Goal: Task Accomplishment & Management: Manage account settings

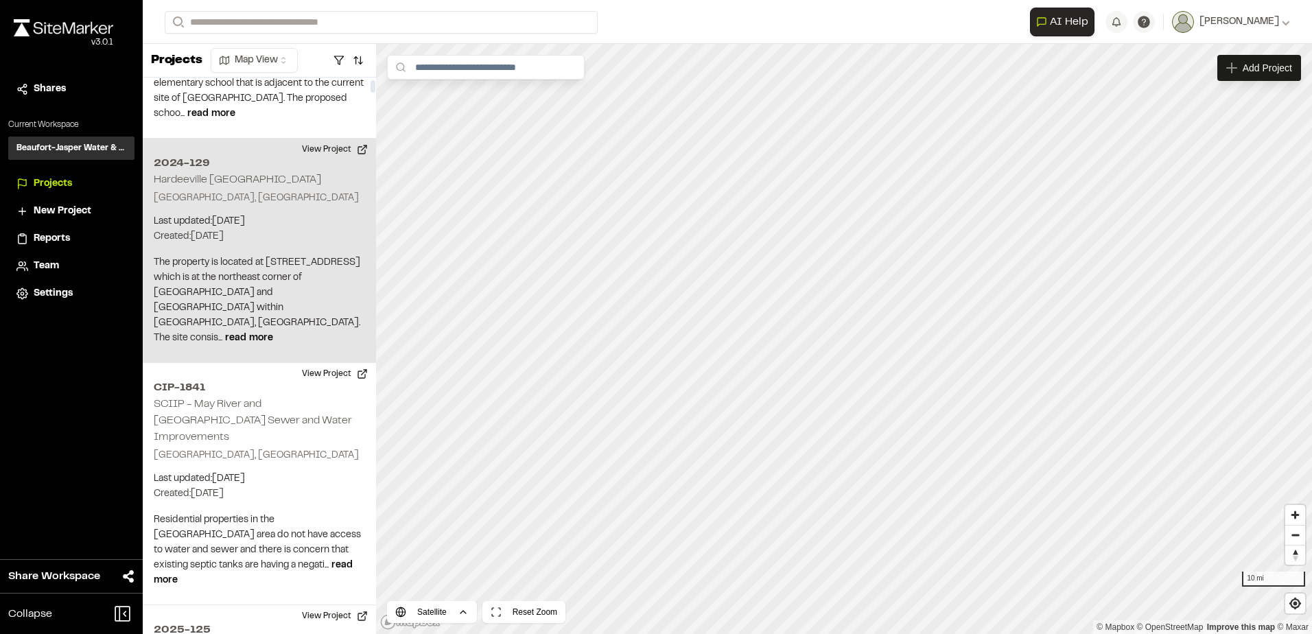
scroll to position [137, 0]
click at [364, 141] on button "View Project" at bounding box center [335, 145] width 82 height 22
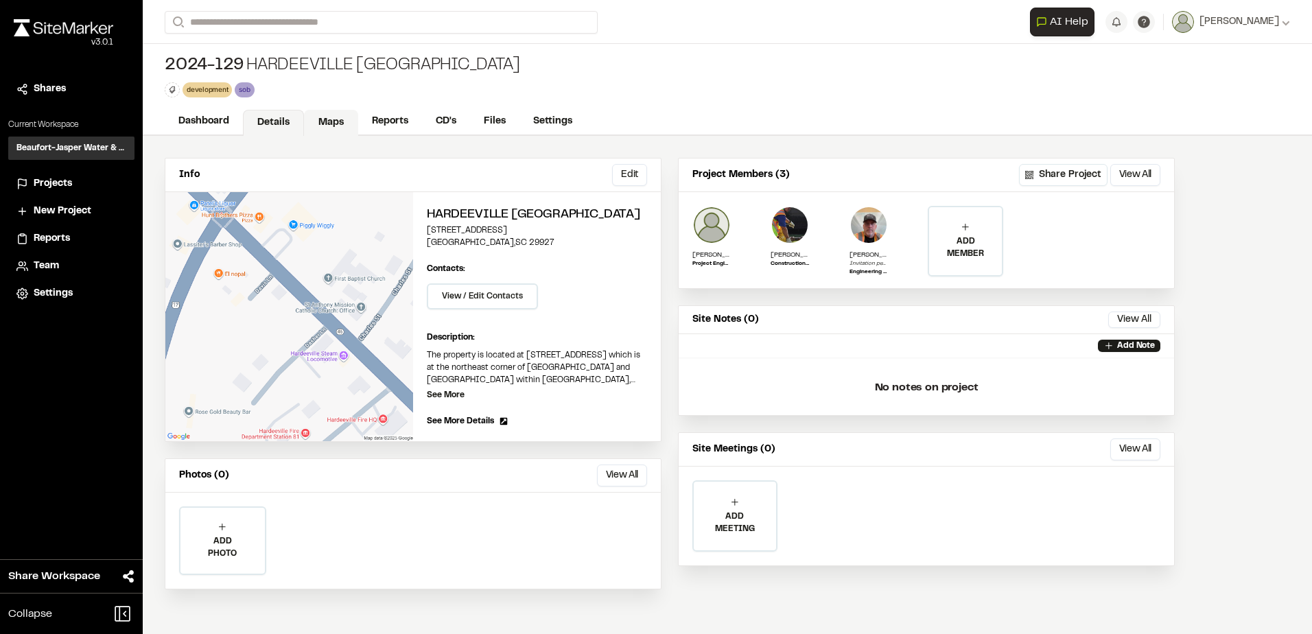
click at [336, 126] on link "Maps" at bounding box center [331, 123] width 54 height 26
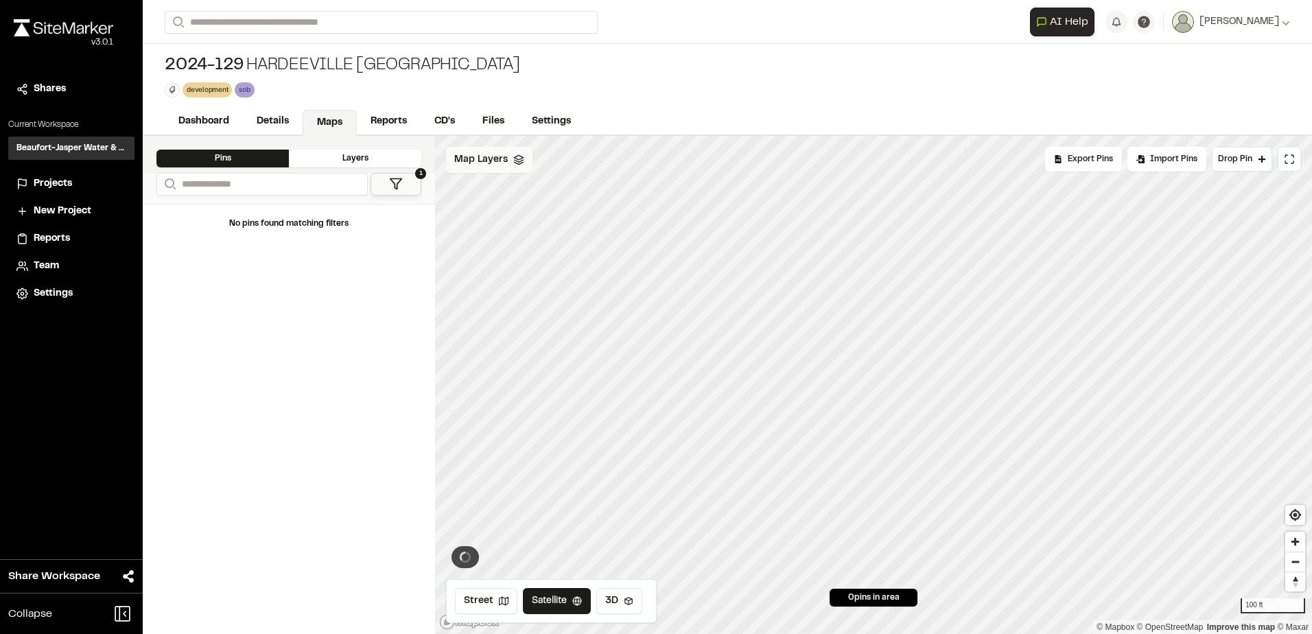
click at [480, 161] on span "Map Layers" at bounding box center [481, 159] width 54 height 15
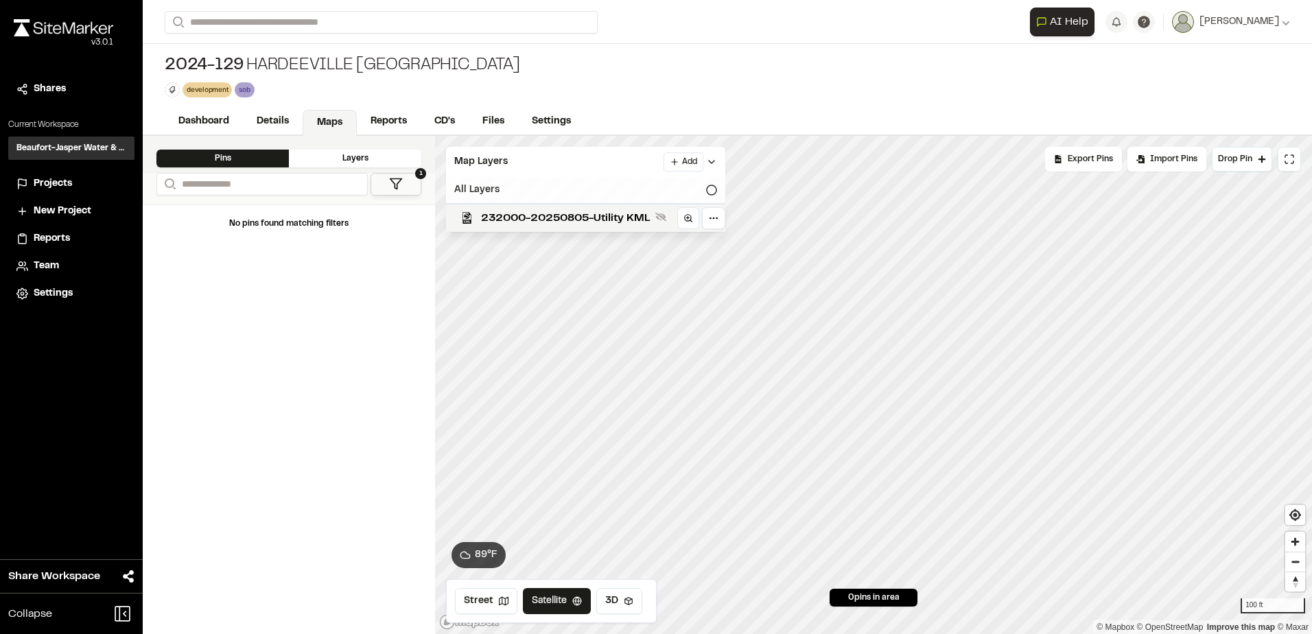
click at [709, 184] on div "All Layers" at bounding box center [585, 190] width 279 height 26
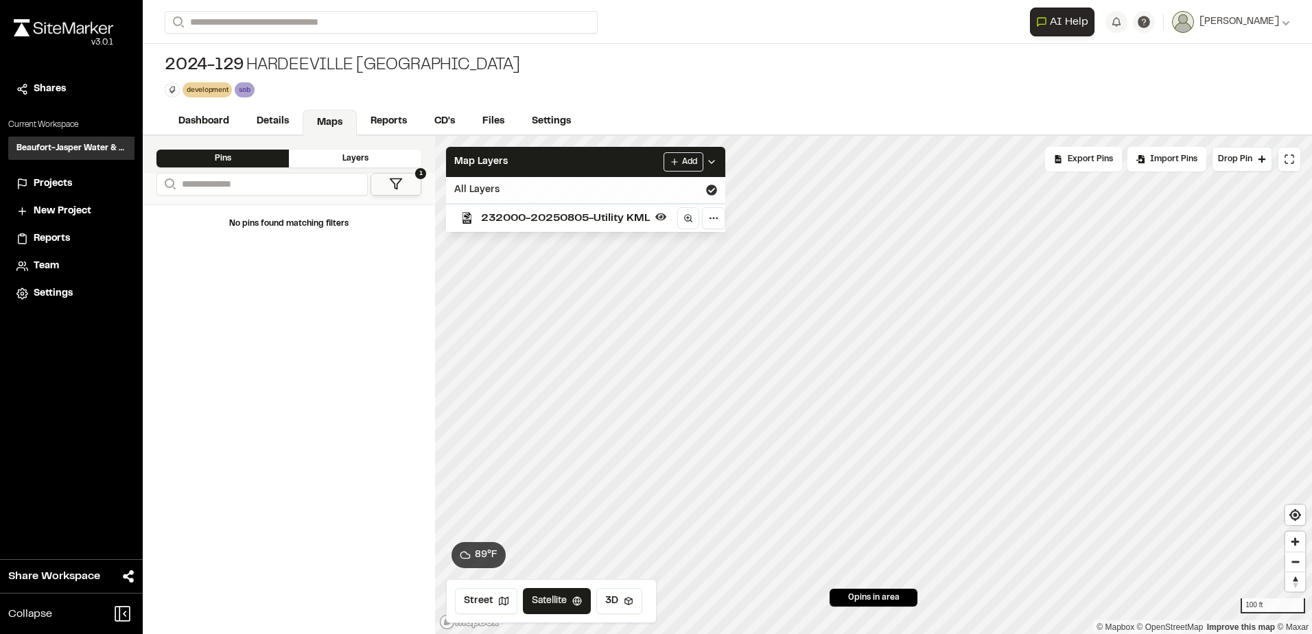
click at [711, 191] on icon at bounding box center [711, 190] width 11 height 11
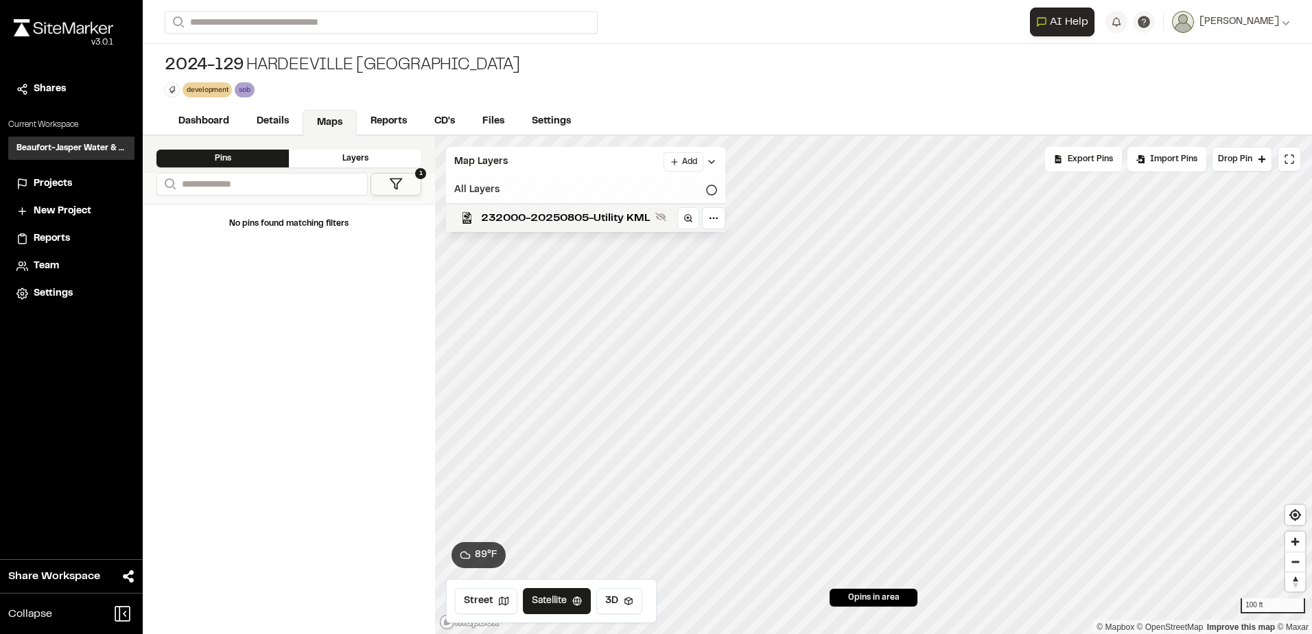
click at [711, 191] on icon at bounding box center [711, 190] width 11 height 11
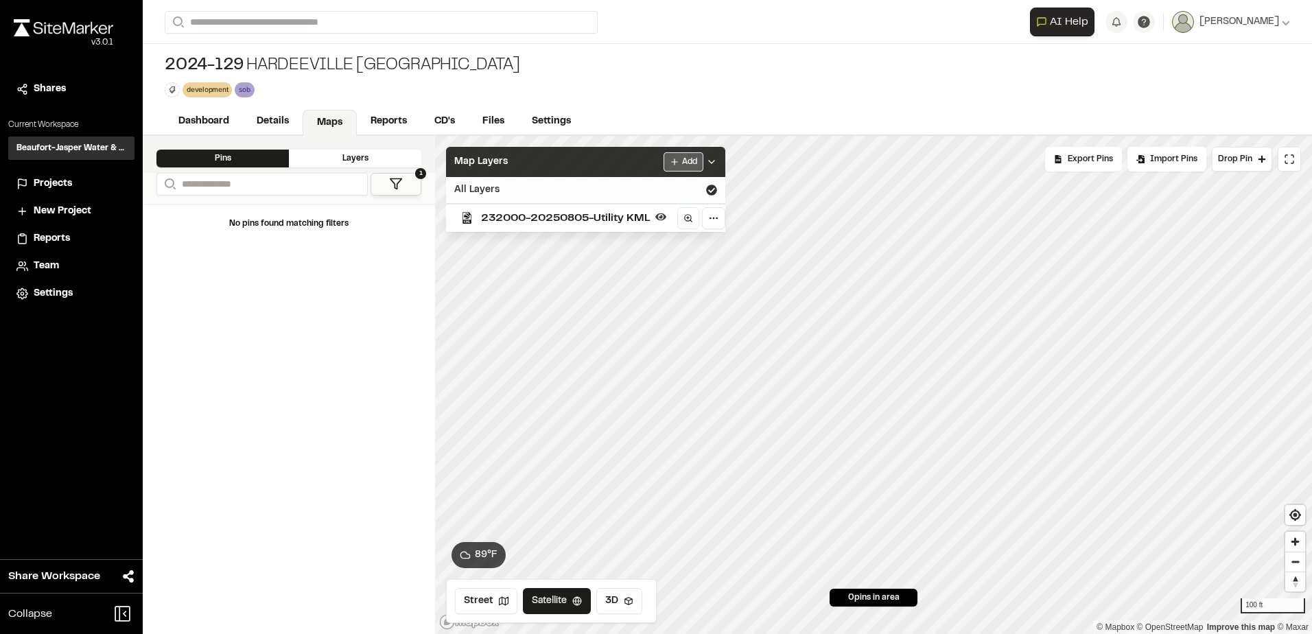
click at [695, 158] on html "Close sidebar v 3.0.1 Shares Current Workspace Beaufort-Jasper Water & Sewer Au…" at bounding box center [656, 317] width 1312 height 634
click at [659, 190] on link "Add Layer" at bounding box center [650, 189] width 103 height 23
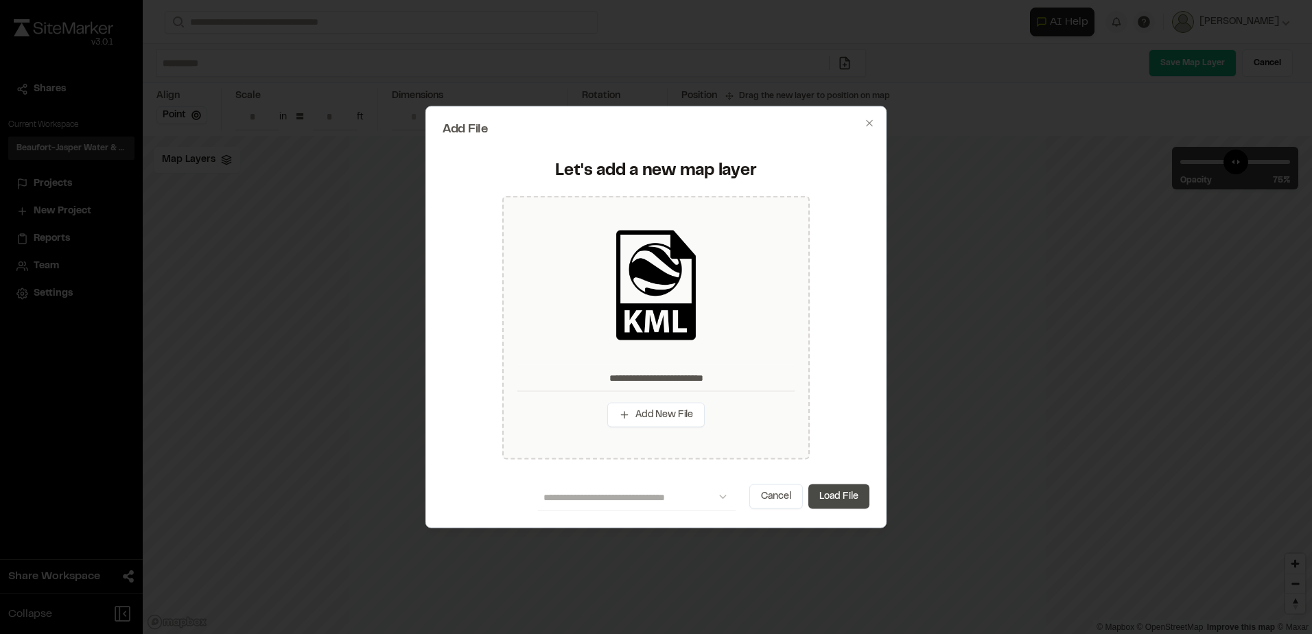
click at [852, 490] on button "Load File" at bounding box center [838, 496] width 61 height 25
type input "**********"
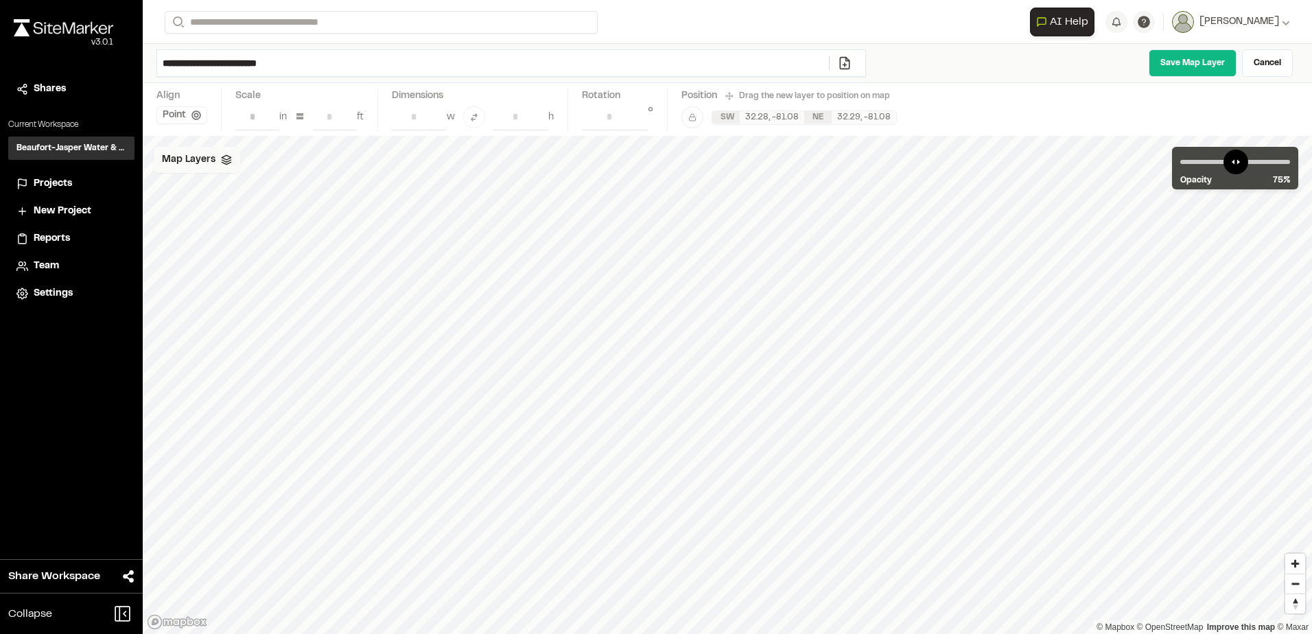
click at [212, 163] on span "Map Layers" at bounding box center [189, 159] width 54 height 15
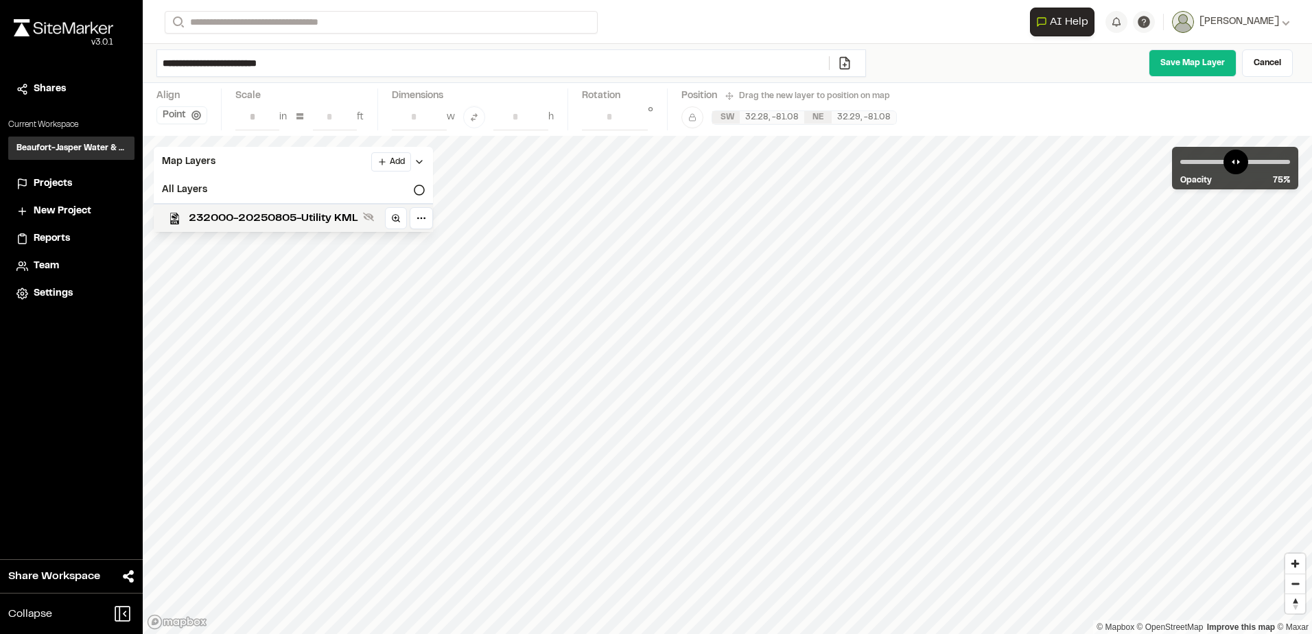
click at [1277, 49] on div "**********" at bounding box center [727, 63] width 1169 height 39
click at [1268, 68] on link "Cancel" at bounding box center [1267, 62] width 51 height 27
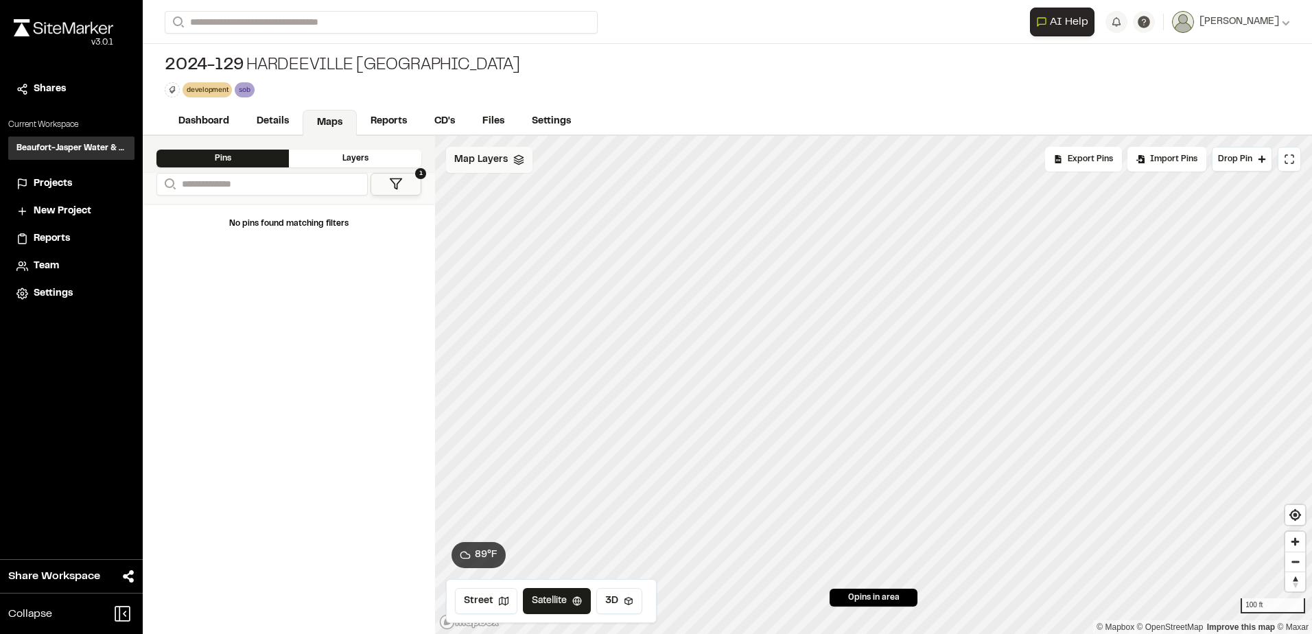
click at [502, 162] on span "Map Layers" at bounding box center [481, 159] width 54 height 15
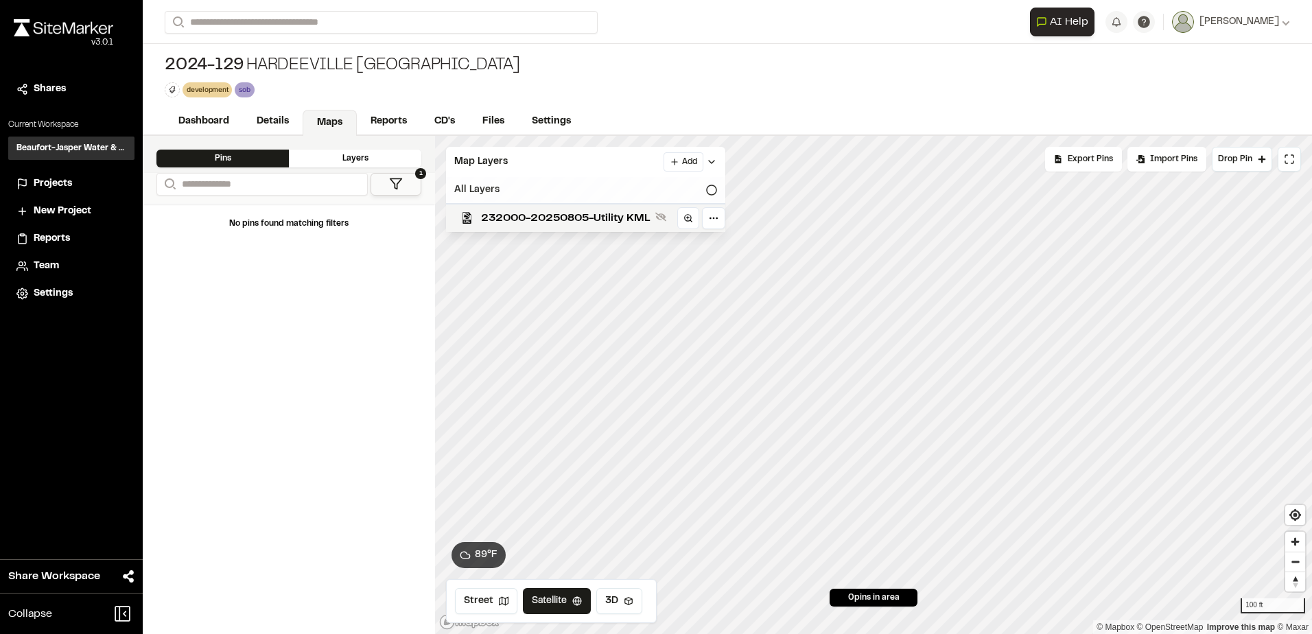
click at [711, 192] on icon at bounding box center [711, 190] width 11 height 11
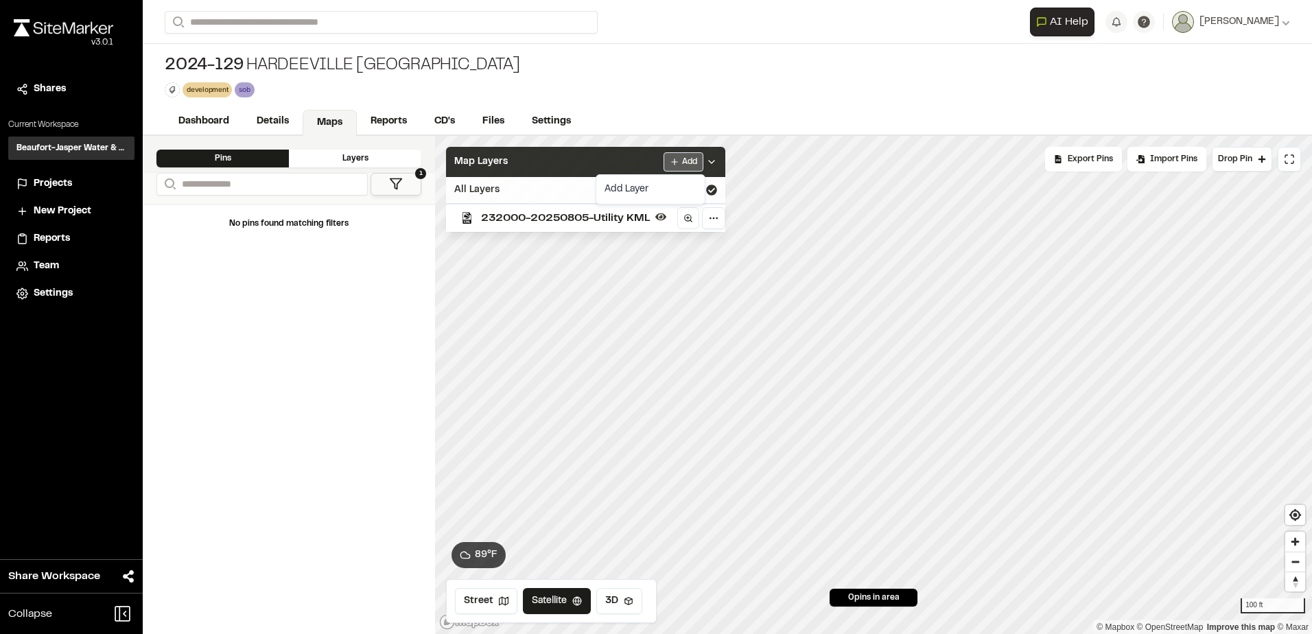
click at [688, 164] on html "Close sidebar v 3.0.1 Shares Current Workspace Beaufort-Jasper Water & Sewer Au…" at bounding box center [656, 317] width 1312 height 634
click at [622, 185] on link "Add Layer" at bounding box center [650, 189] width 103 height 23
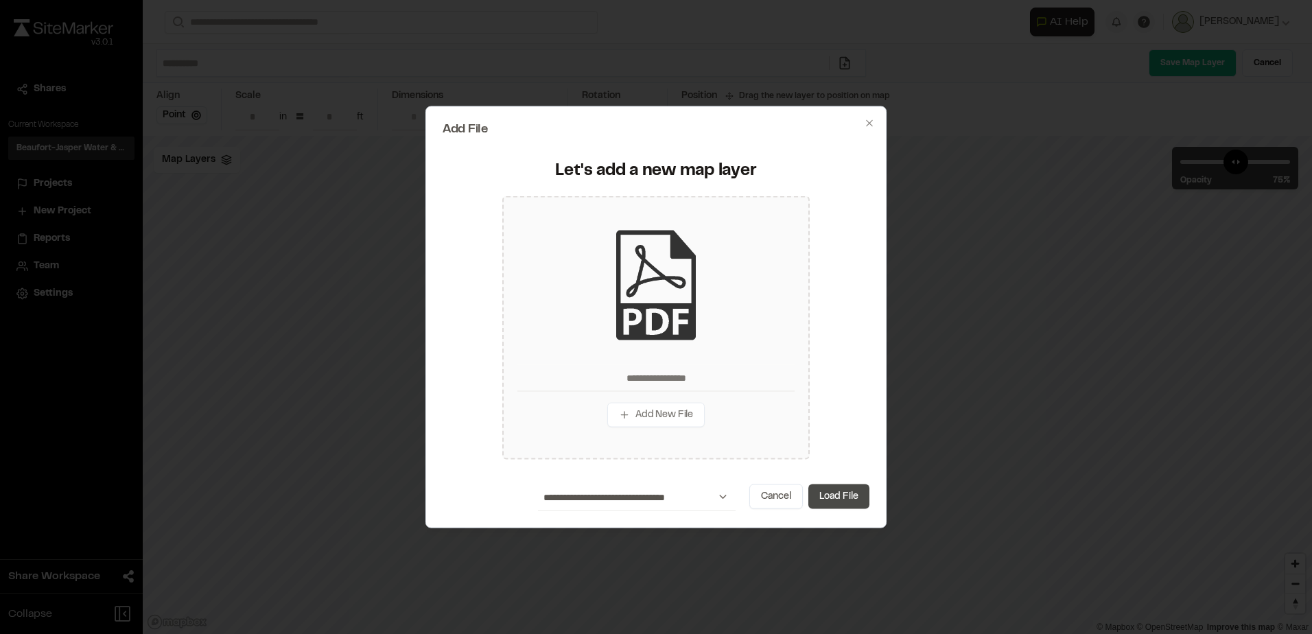
click at [847, 496] on button "Load File" at bounding box center [838, 496] width 61 height 25
type input "**********"
type input "****"
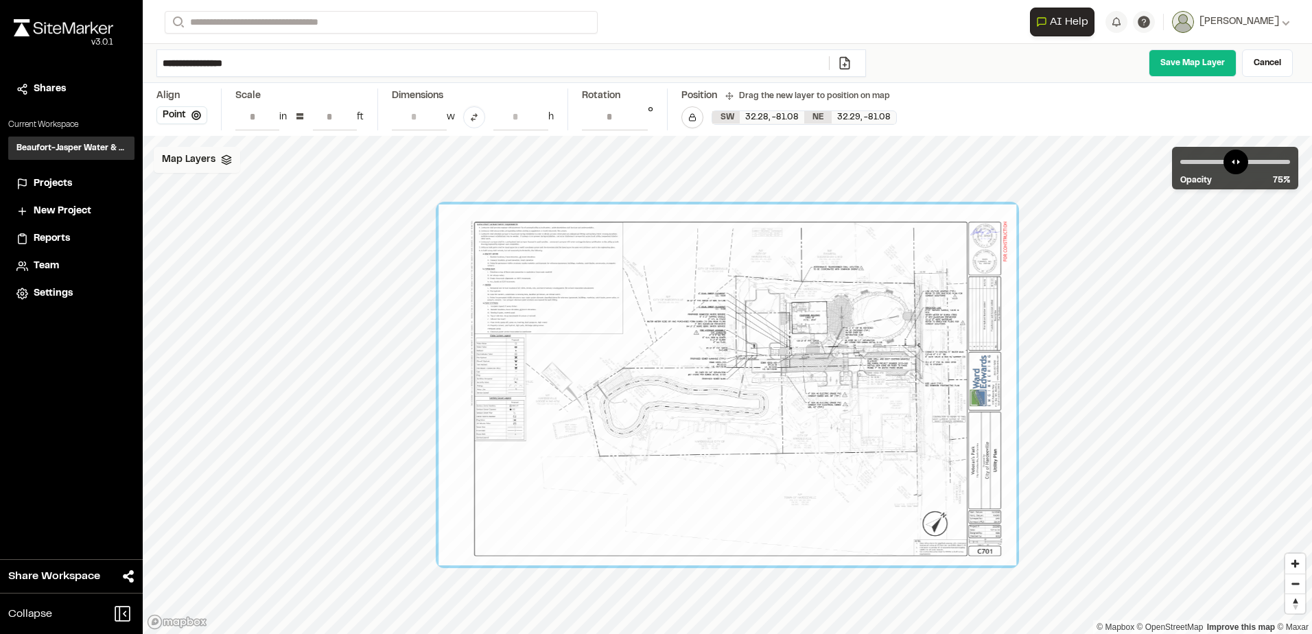
click at [216, 151] on div "Map Layers" at bounding box center [197, 160] width 86 height 26
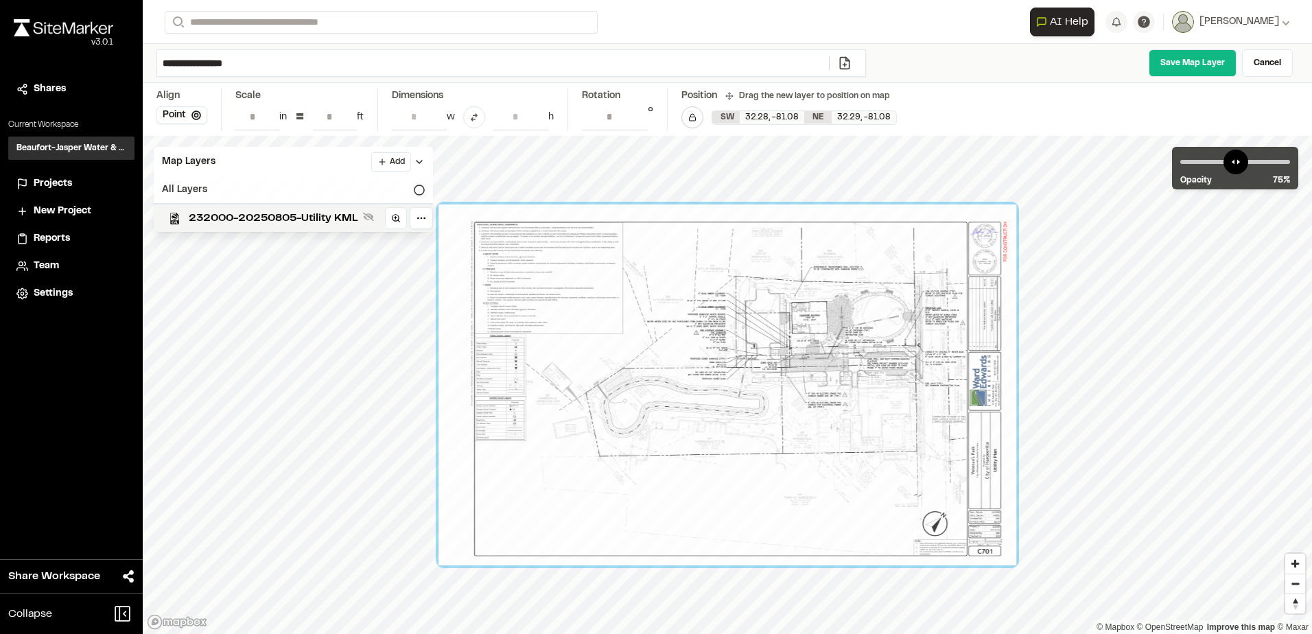
click at [419, 187] on icon at bounding box center [419, 190] width 11 height 11
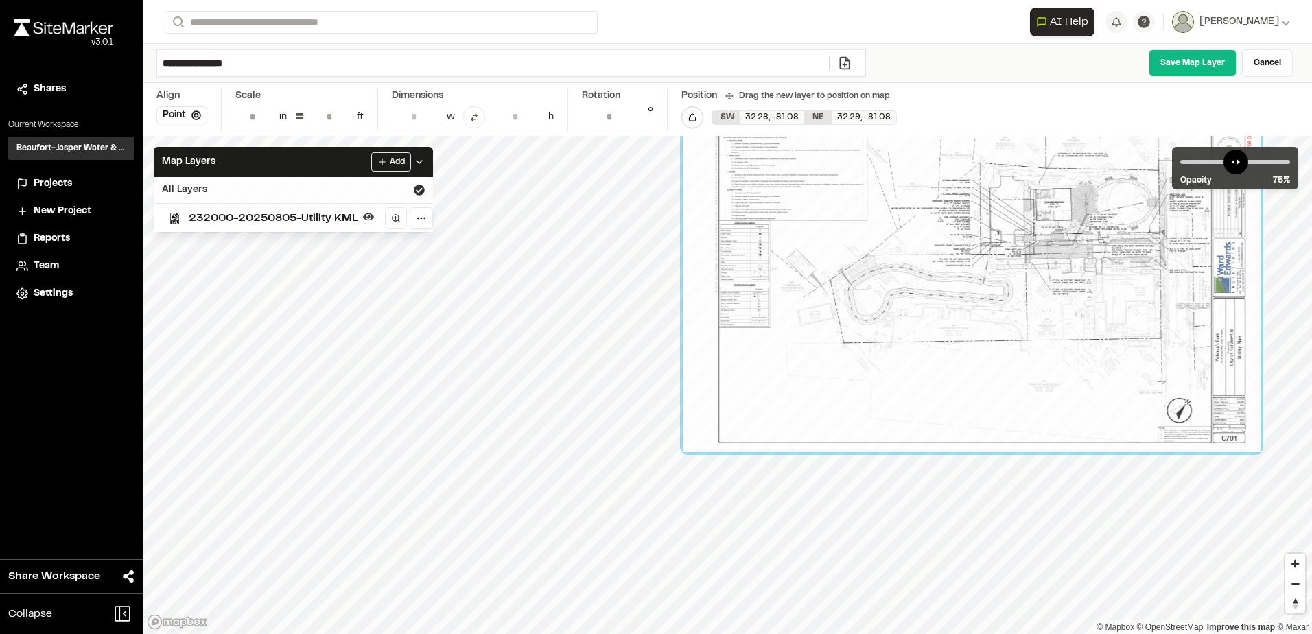
drag, startPoint x: 782, startPoint y: 418, endPoint x: 1045, endPoint y: 298, distance: 288.9
click at [1045, 298] on div at bounding box center [972, 271] width 578 height 361
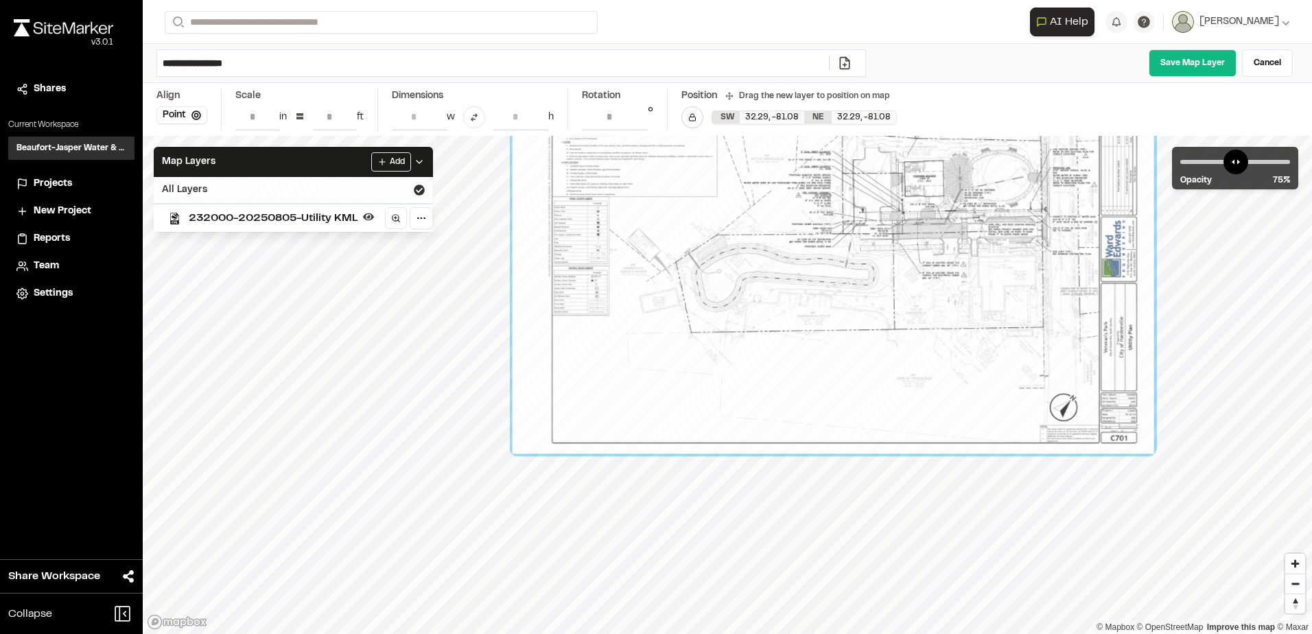
drag, startPoint x: 1030, startPoint y: 422, endPoint x: 713, endPoint y: 462, distance: 318.8
click at [713, 453] on div at bounding box center [832, 253] width 641 height 401
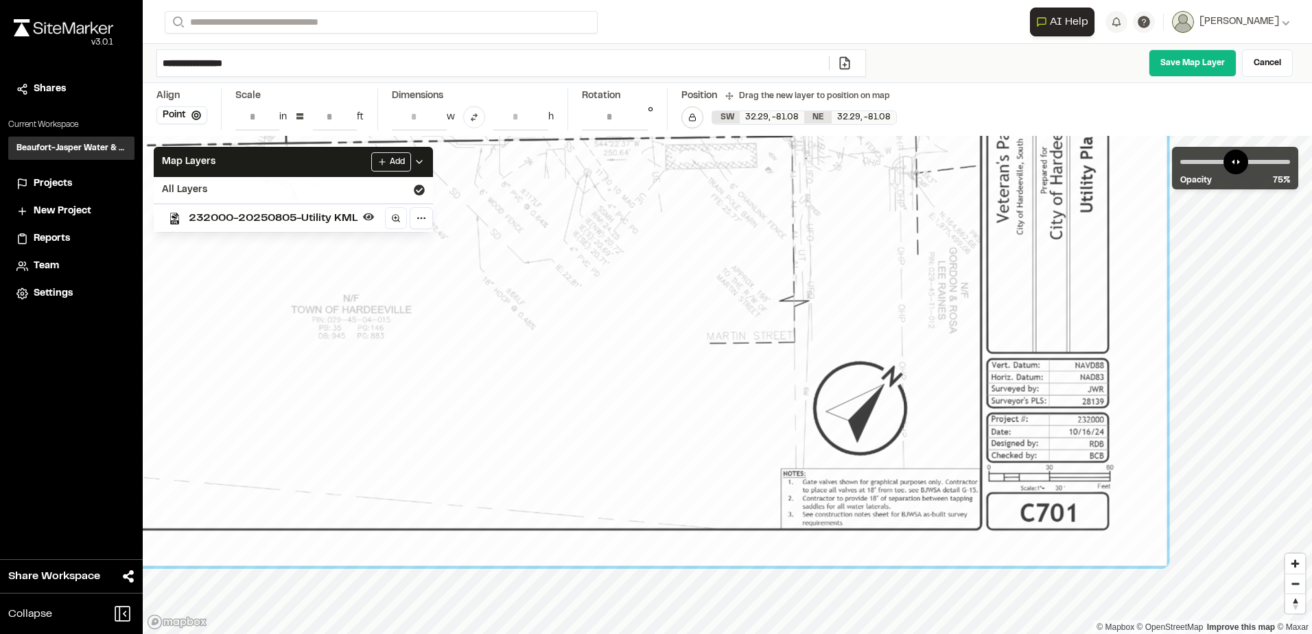
click at [330, 117] on input "**" at bounding box center [335, 117] width 44 height 26
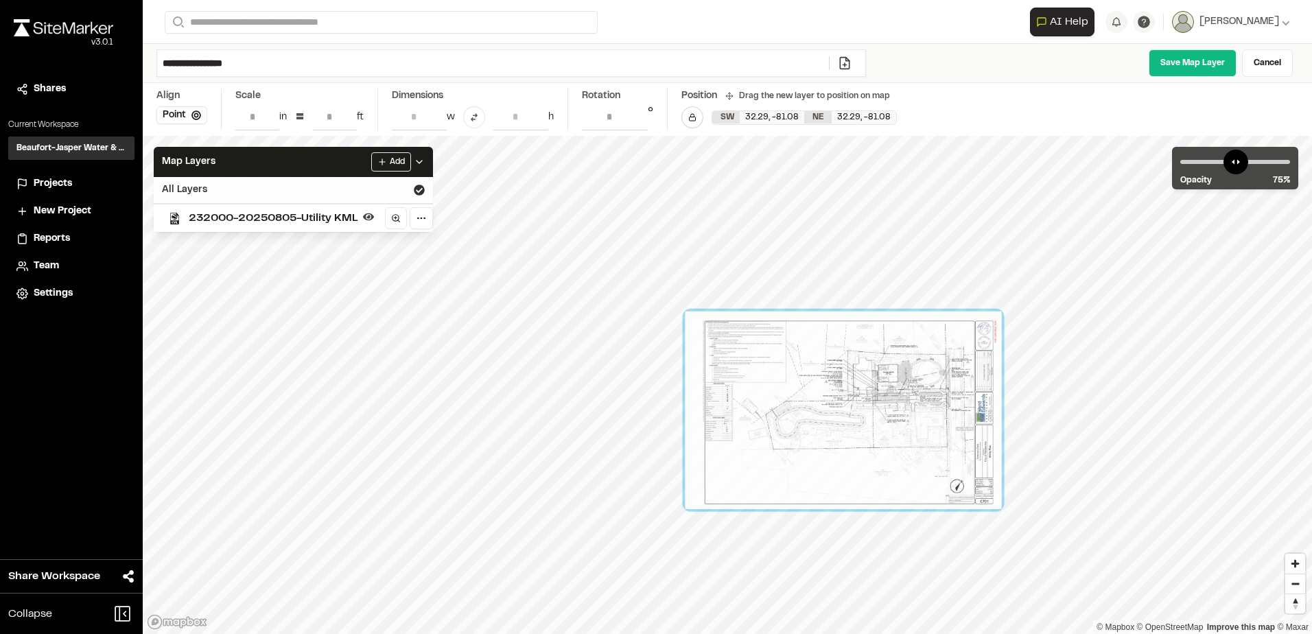
drag, startPoint x: 454, startPoint y: 402, endPoint x: 858, endPoint y: 470, distance: 409.7
click at [860, 469] on div at bounding box center [843, 410] width 316 height 198
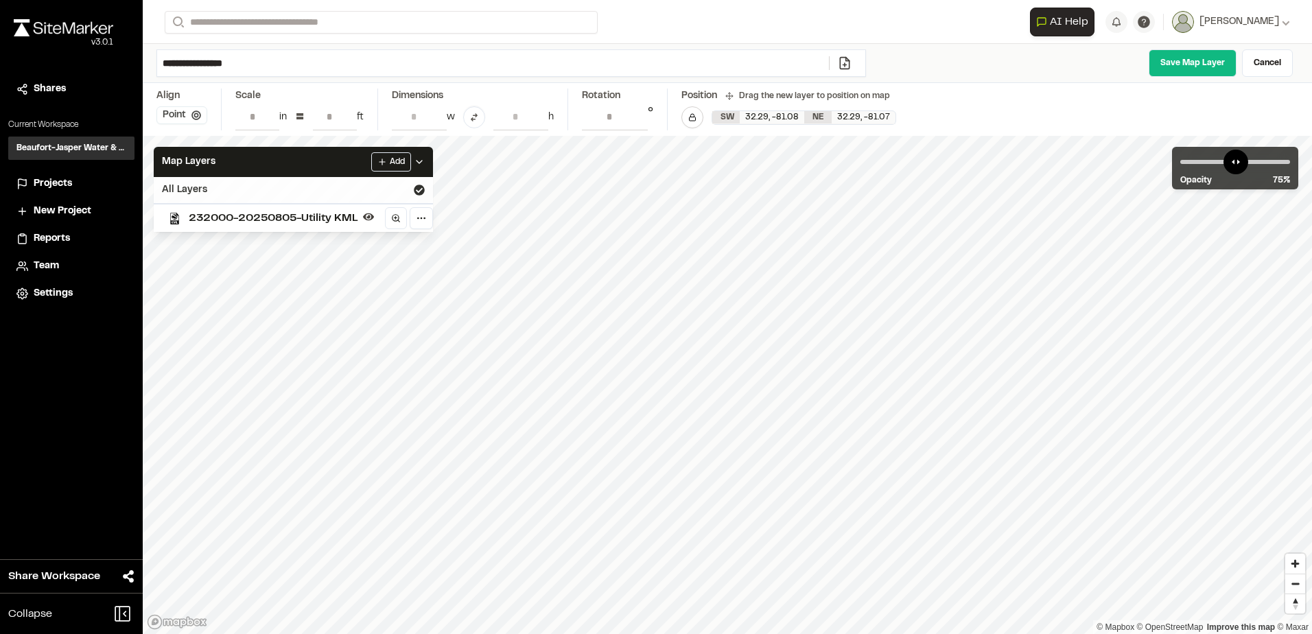
click at [202, 118] on button "Point" at bounding box center [181, 115] width 51 height 18
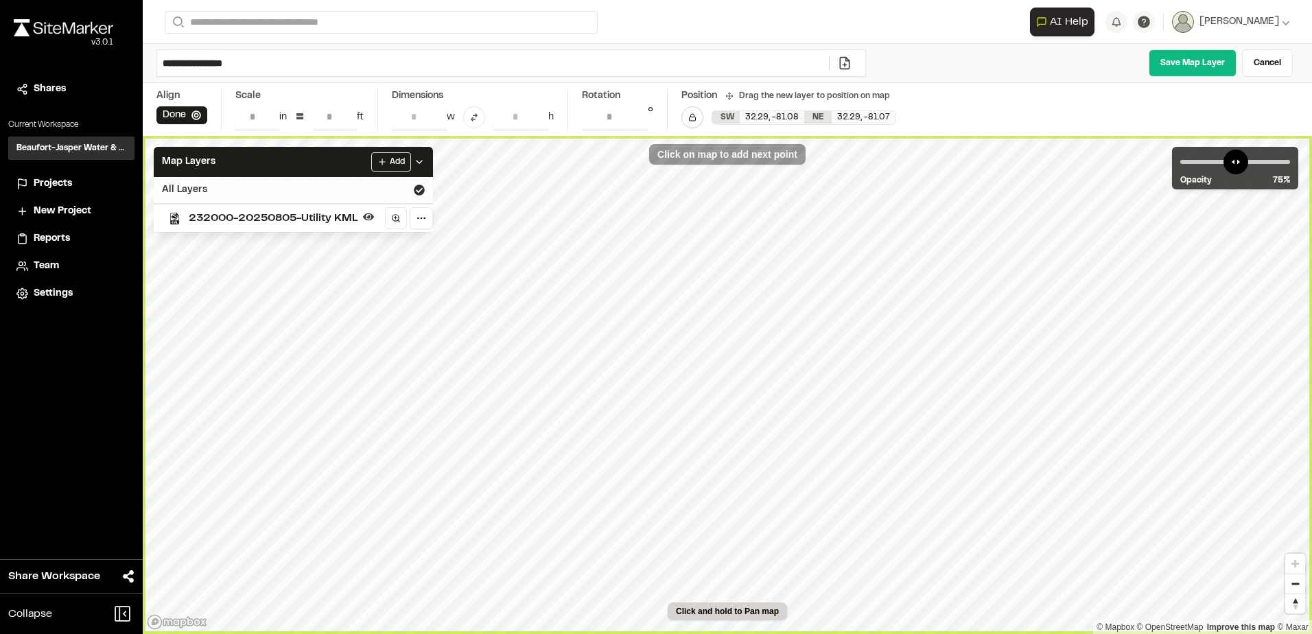
type input "**********"
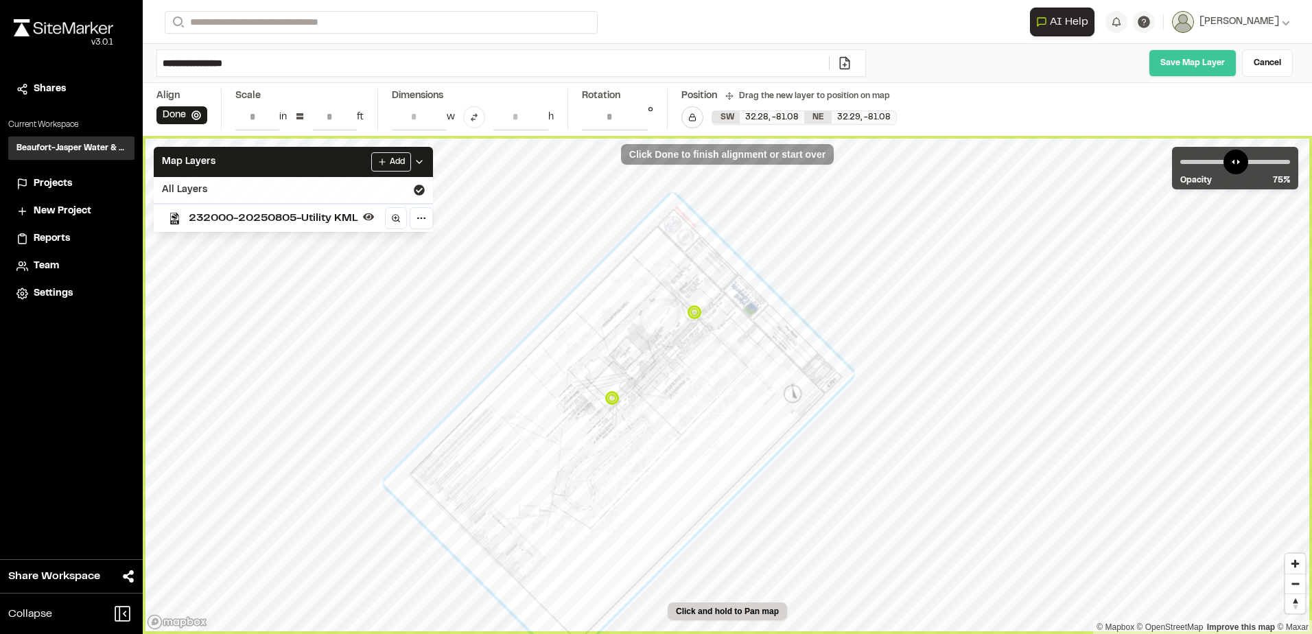
click at [1174, 66] on link "Save Map Layer" at bounding box center [1192, 62] width 88 height 27
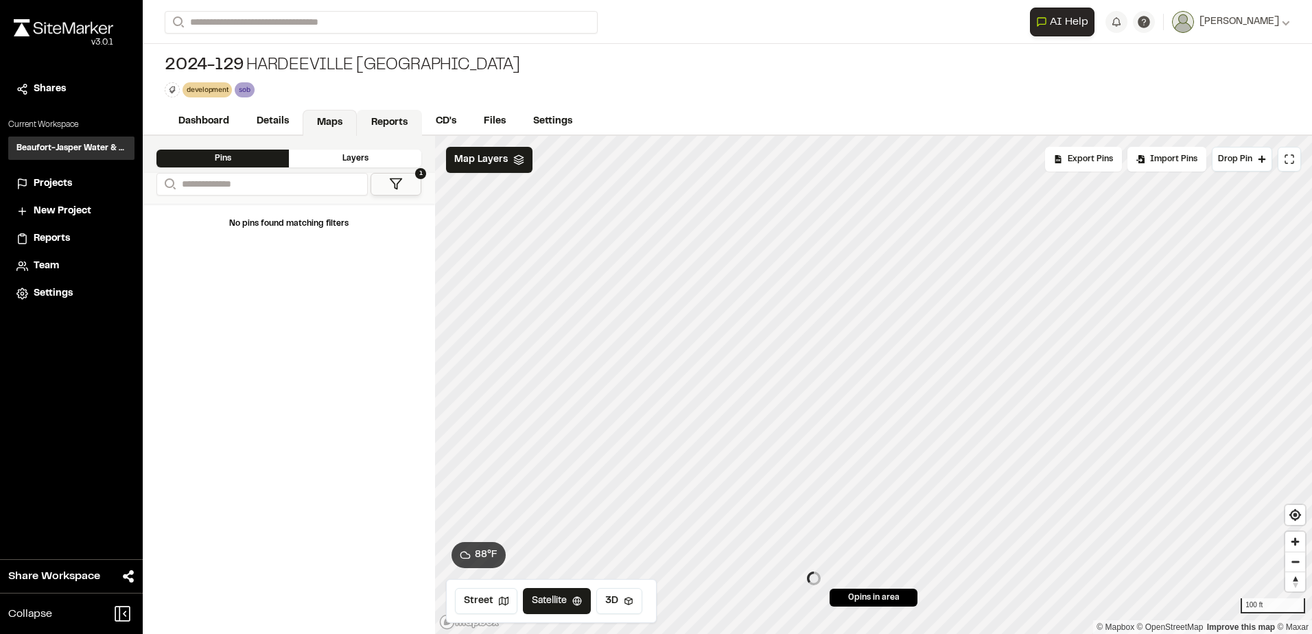
click at [383, 126] on link "Reports" at bounding box center [389, 123] width 65 height 26
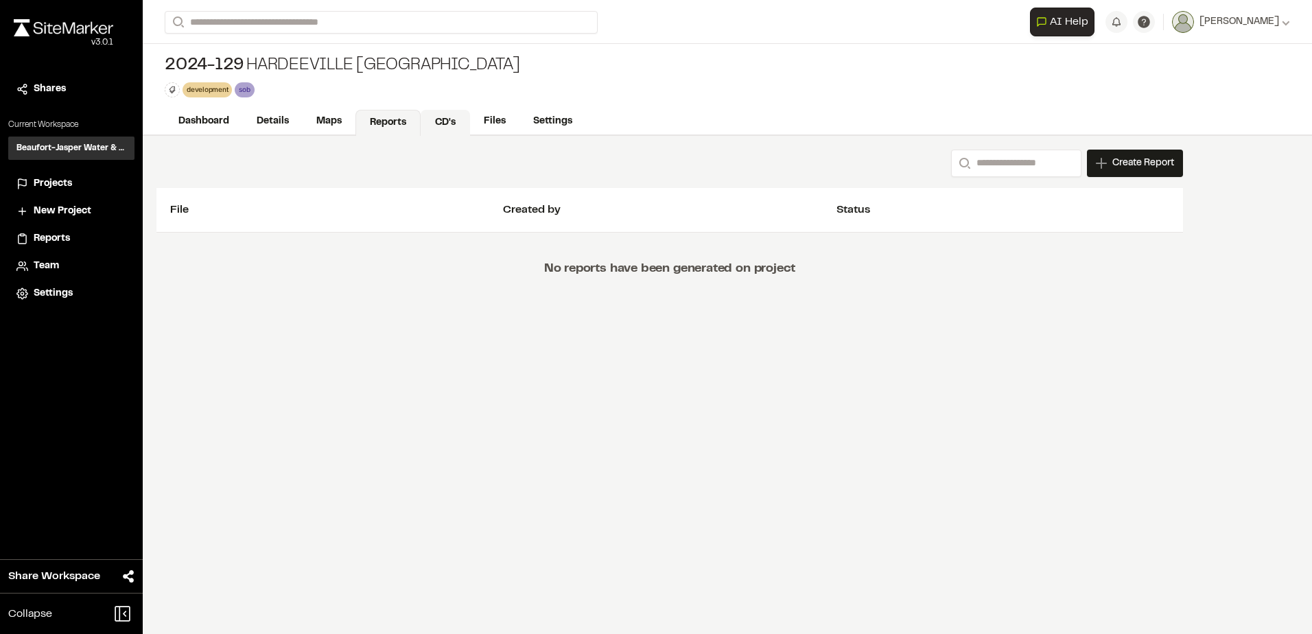
click at [448, 116] on link "CD's" at bounding box center [445, 123] width 49 height 26
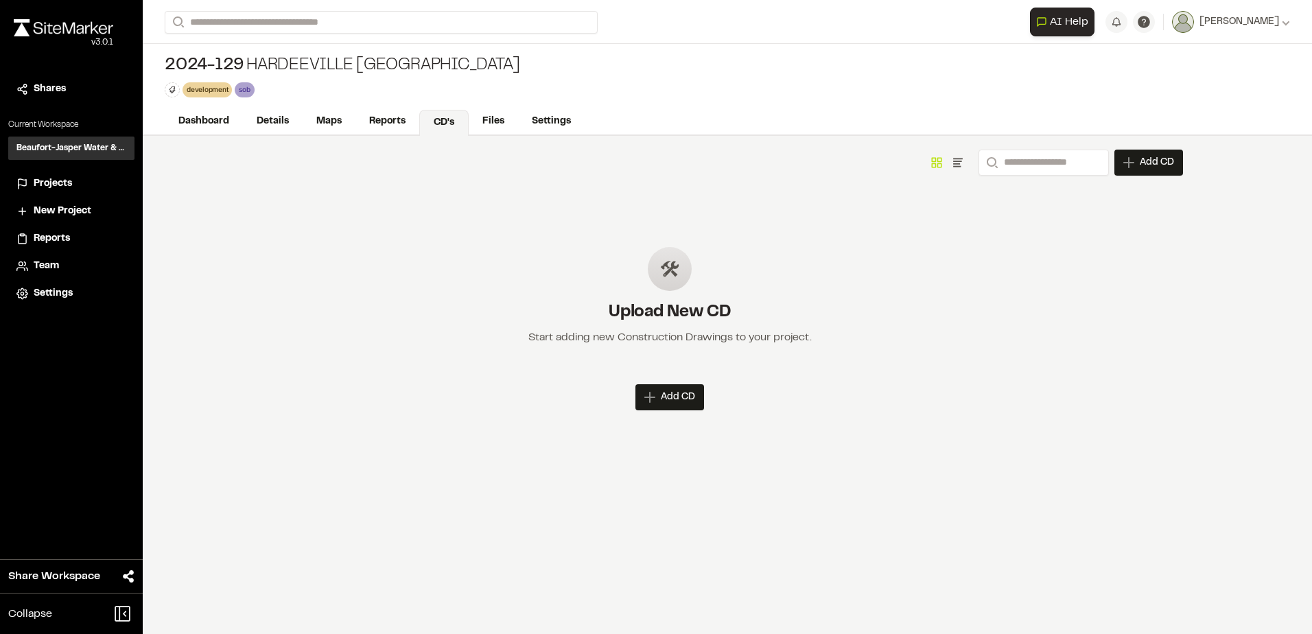
click at [634, 385] on div "Add CD Add New Construction Drawing Click to upload file or drag and drop Save …" at bounding box center [669, 397] width 1026 height 26
click at [657, 391] on div "Add CD" at bounding box center [669, 397] width 69 height 26
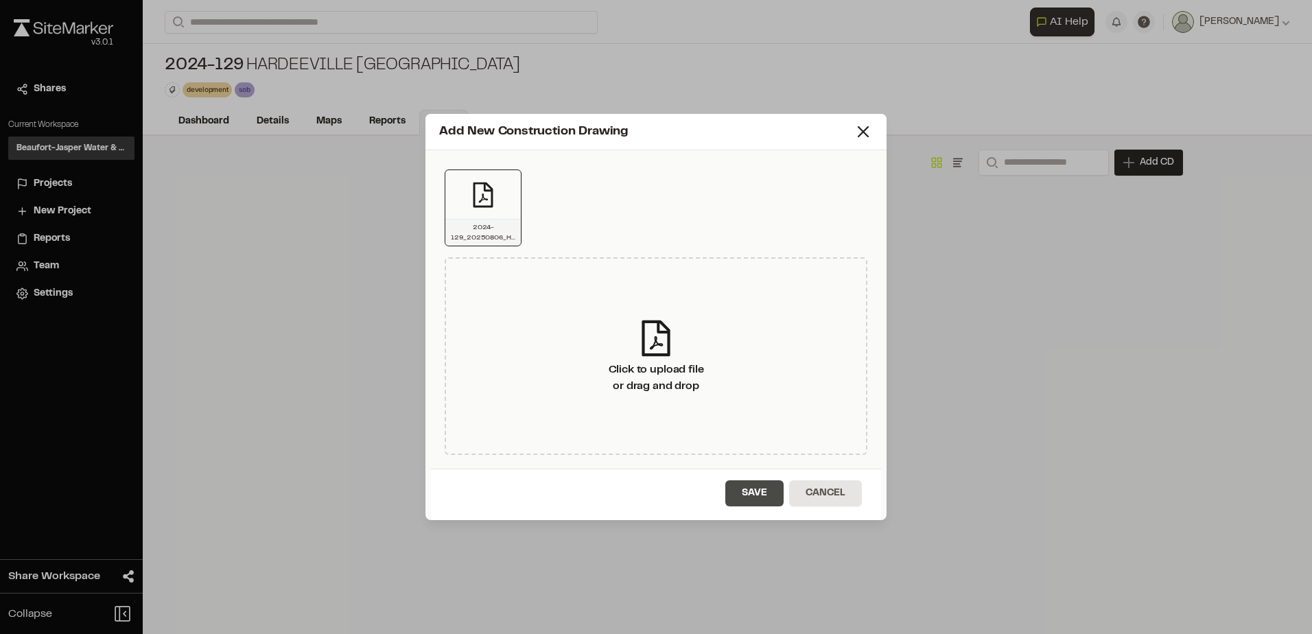
click at [766, 497] on button "Save" at bounding box center [754, 493] width 58 height 26
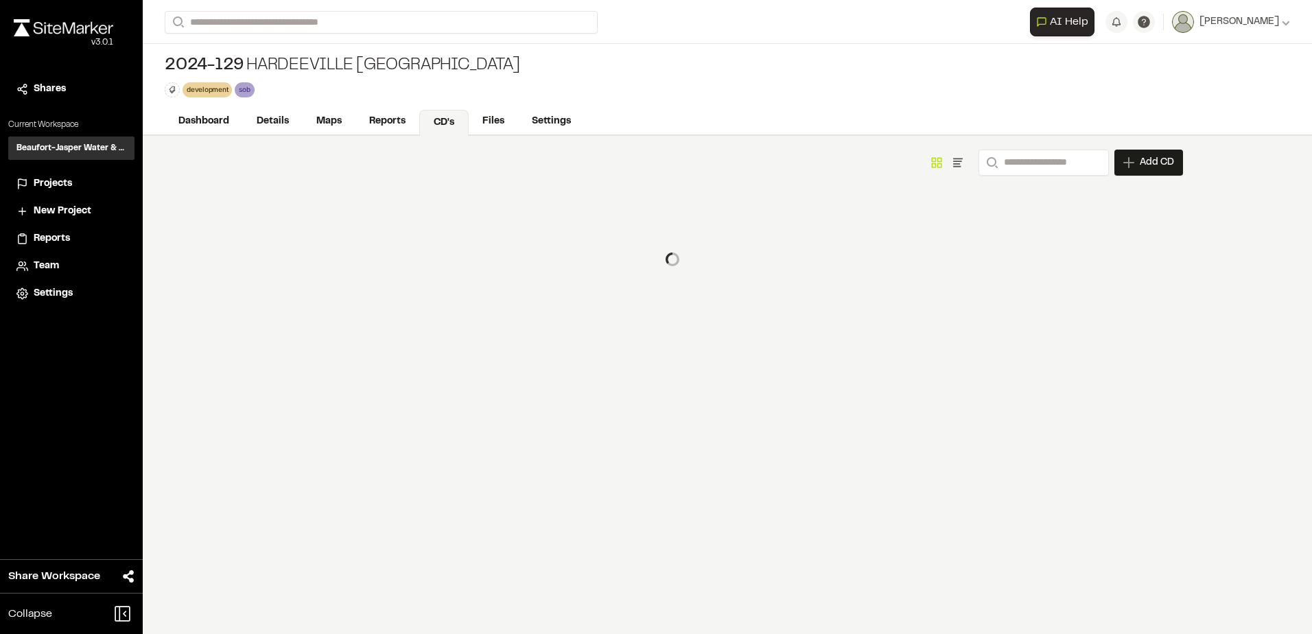
click at [860, 225] on div at bounding box center [669, 211] width 1026 height 27
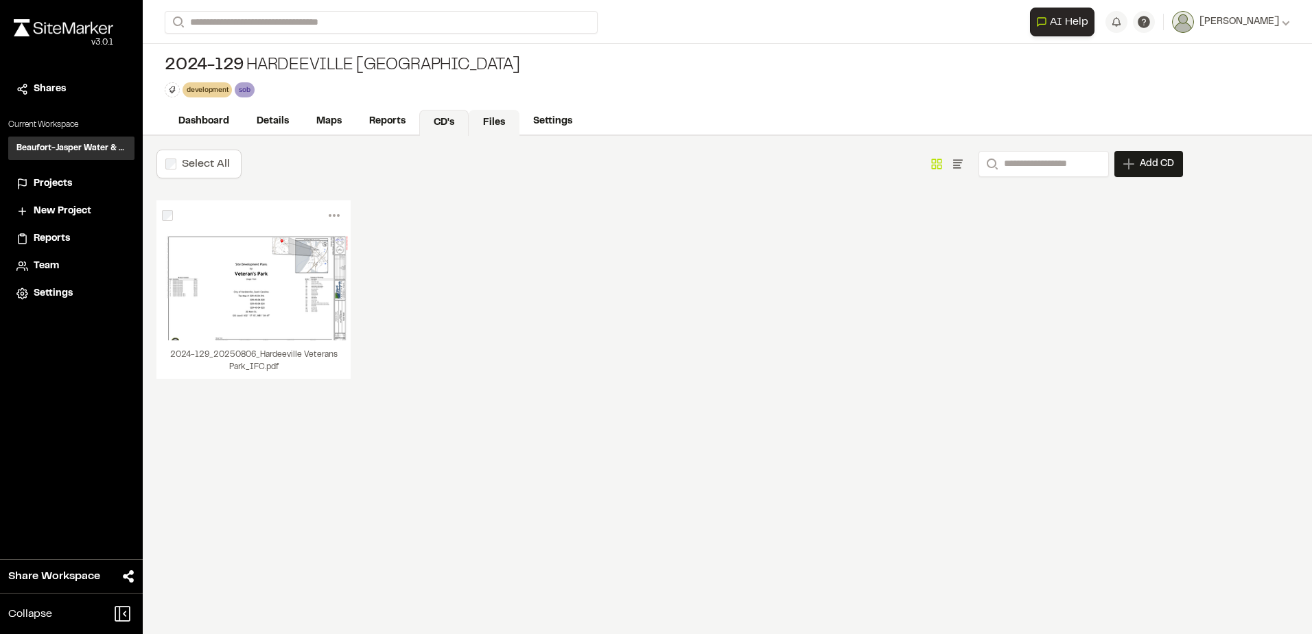
click at [475, 119] on link "Files" at bounding box center [494, 123] width 51 height 26
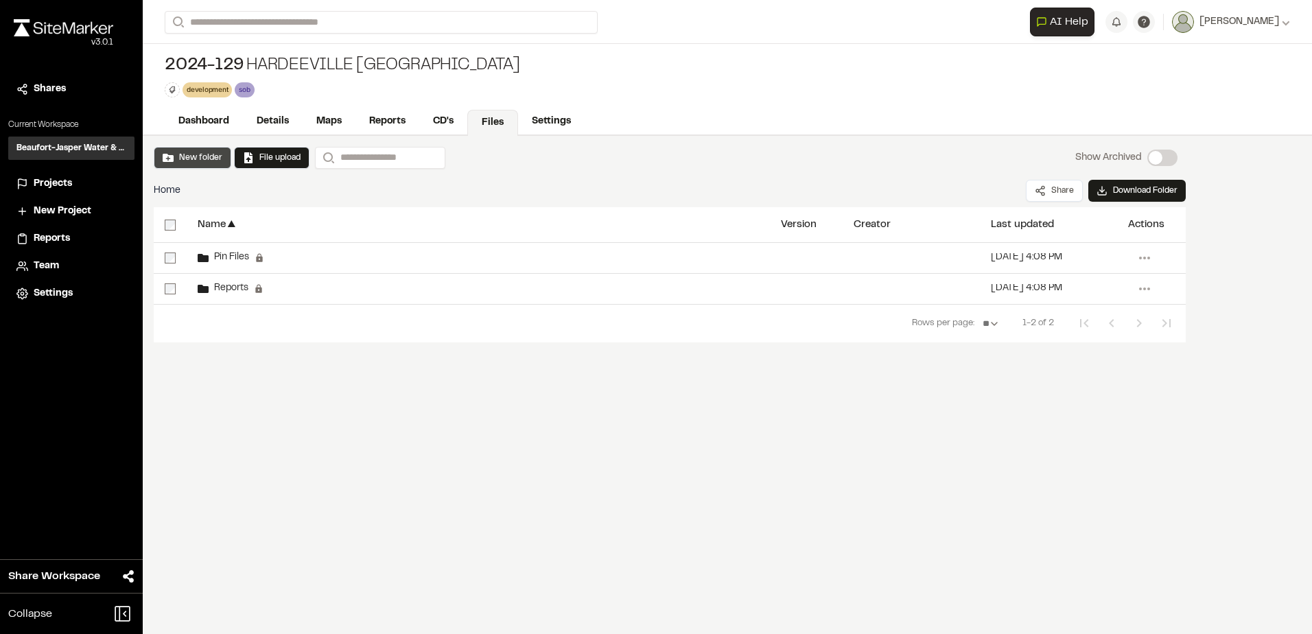
click at [195, 163] on button "New folder" at bounding box center [193, 158] width 60 height 12
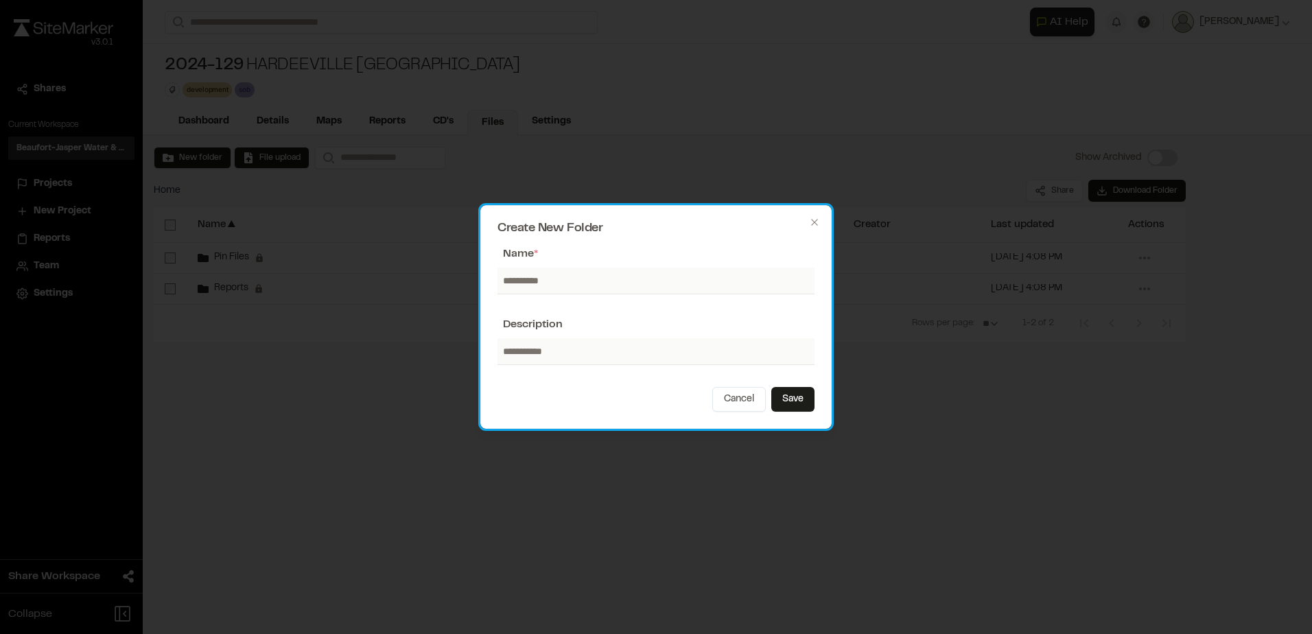
click at [557, 265] on form "Name * Description Cancel Save" at bounding box center [655, 329] width 317 height 166
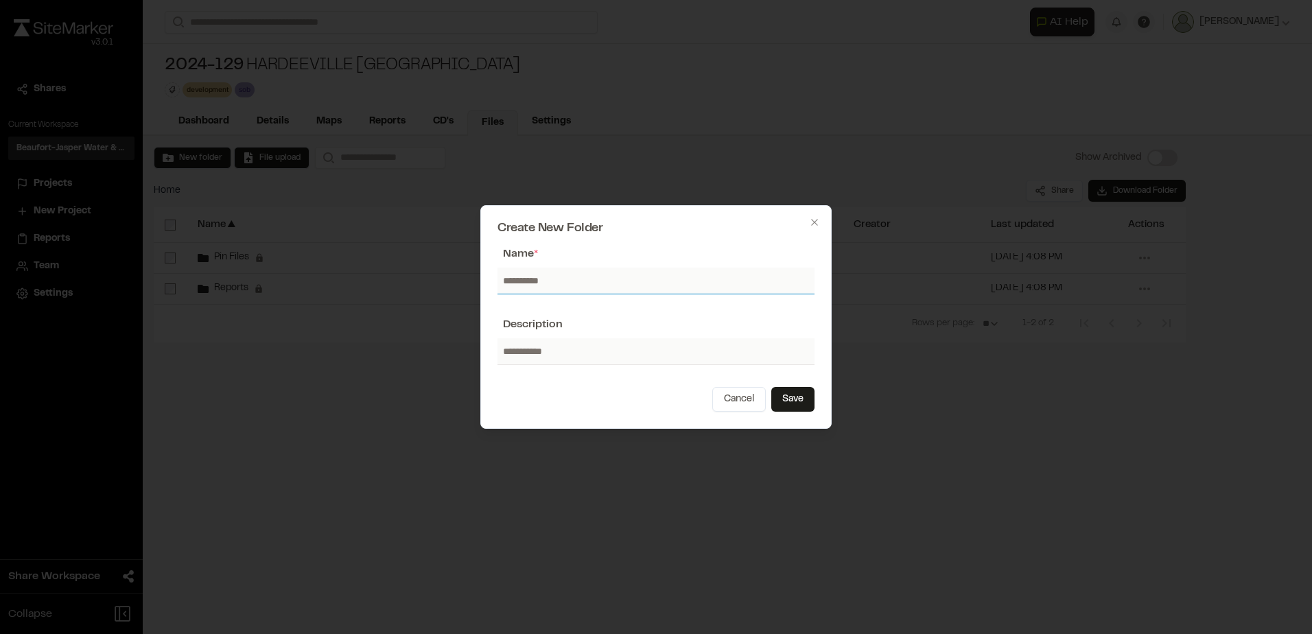
click at [558, 281] on input "text" at bounding box center [655, 281] width 317 height 26
click at [543, 277] on input "**********" at bounding box center [655, 281] width 317 height 26
type input "**********"
click at [712, 387] on button "Cancel" at bounding box center [739, 399] width 54 height 25
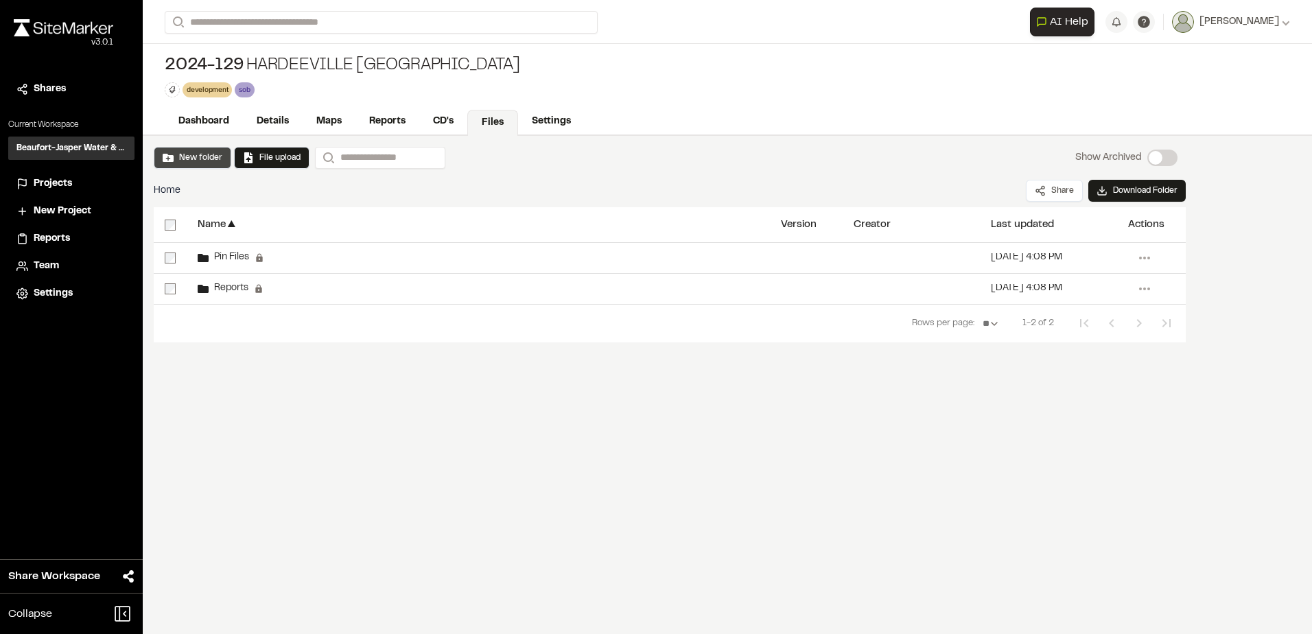
click at [189, 154] on button "New folder" at bounding box center [193, 158] width 60 height 12
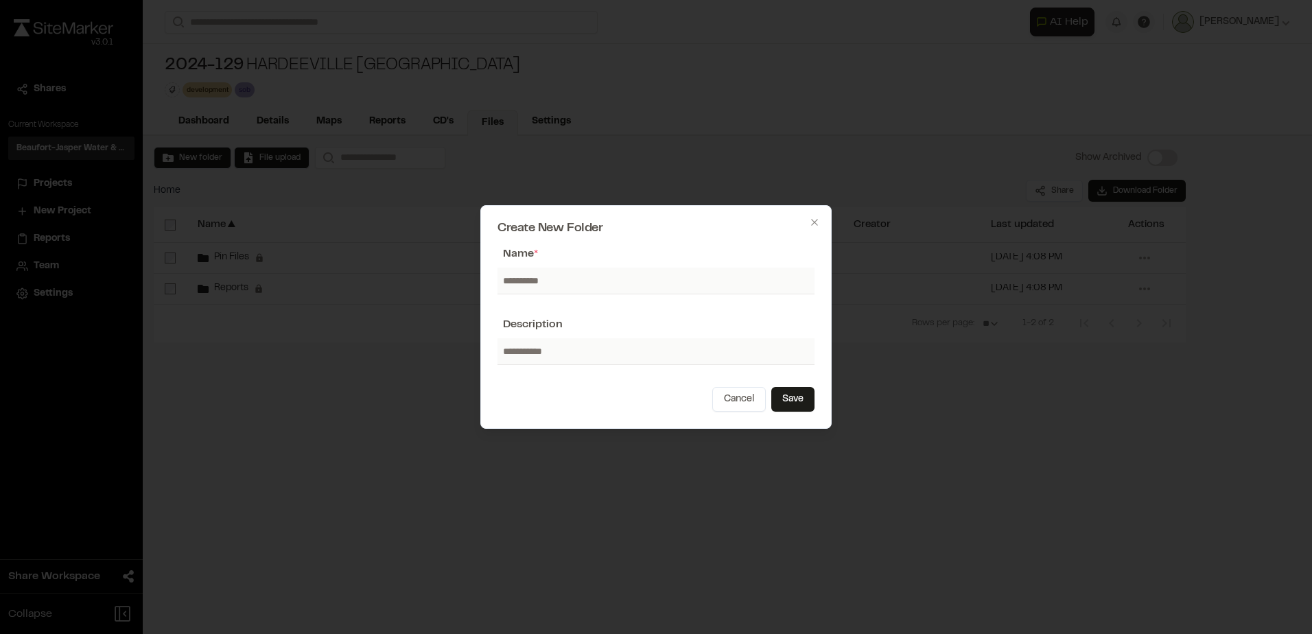
click at [552, 277] on input "text" at bounding box center [655, 281] width 317 height 26
type input "**********"
click at [788, 403] on button "Save" at bounding box center [792, 399] width 43 height 25
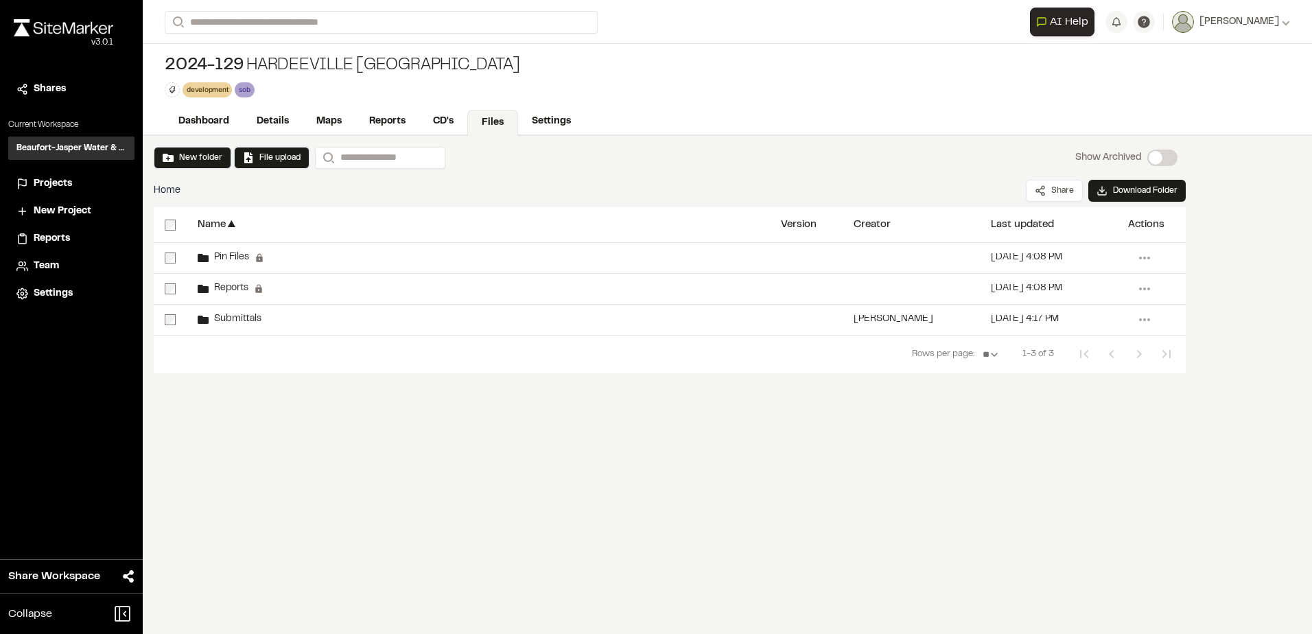
click at [184, 144] on div "New folder File upload Search Show Archived Show Archived Home Share Download F…" at bounding box center [670, 280] width 1054 height 288
click at [193, 158] on button "New folder" at bounding box center [193, 158] width 60 height 12
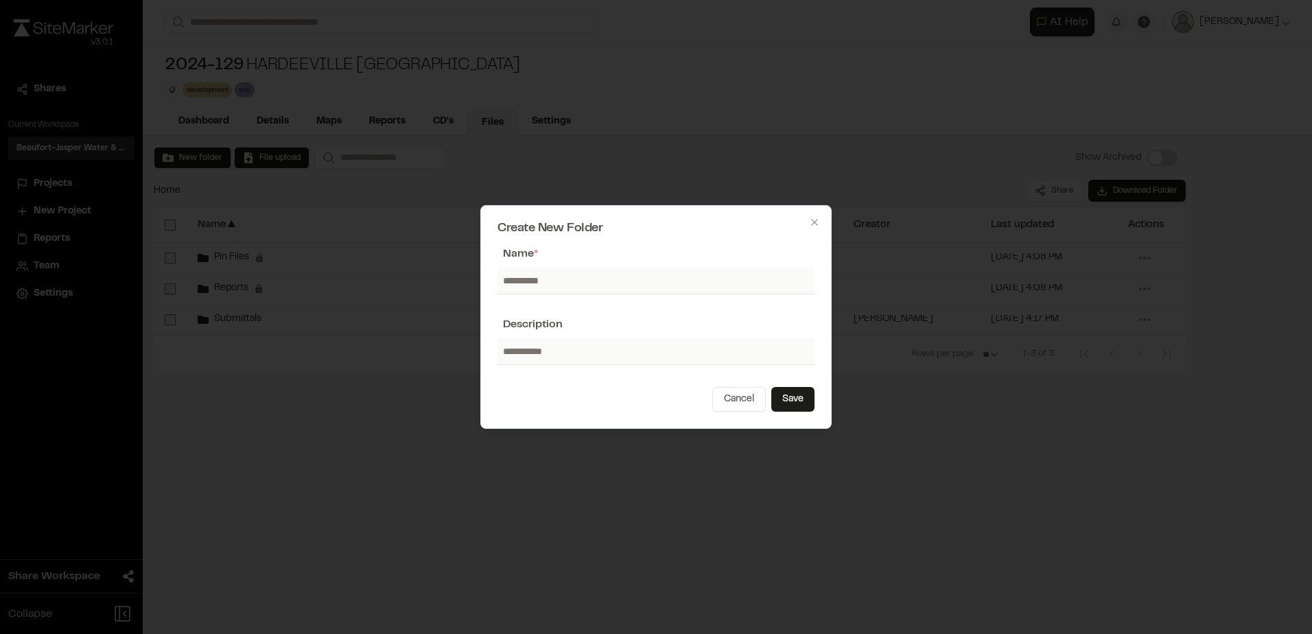
drag, startPoint x: 528, startPoint y: 273, endPoint x: 545, endPoint y: 281, distance: 18.7
click at [529, 273] on input "text" at bounding box center [655, 281] width 317 height 26
type input "**********"
click at [792, 403] on button "Save" at bounding box center [792, 399] width 43 height 25
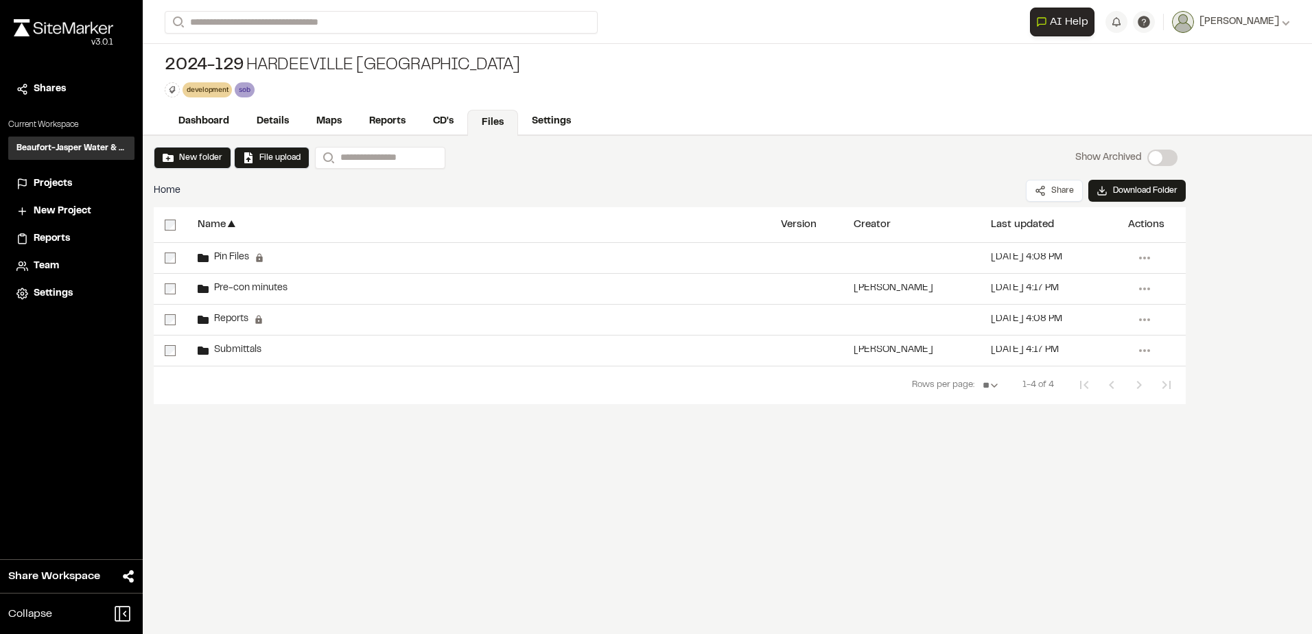
click at [702, 479] on div "New folder File upload Search Show Archived Show Archived Home Share Download F…" at bounding box center [727, 385] width 1169 height 498
